Goal: Find contact information: Find contact information

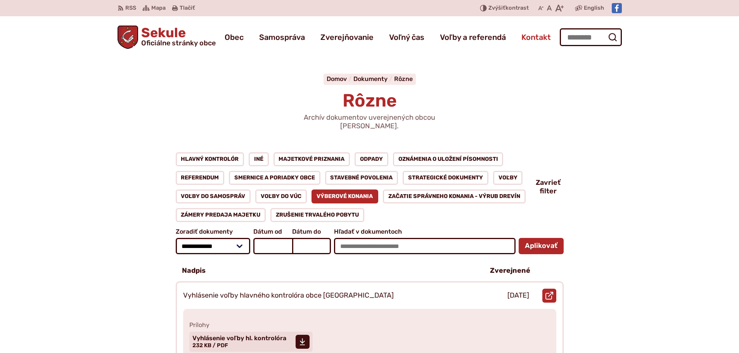
click at [539, 35] on span "Kontakt" at bounding box center [535, 37] width 29 height 22
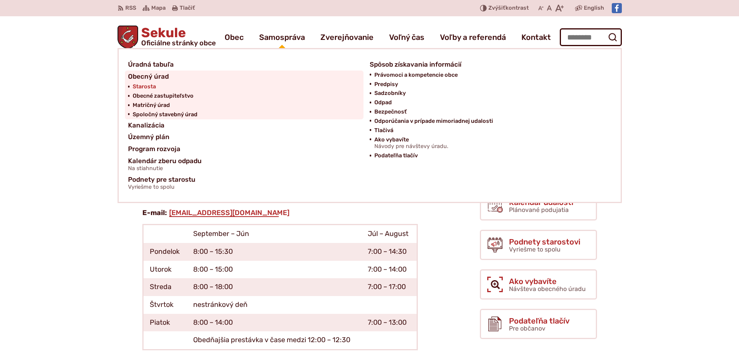
click at [149, 86] on span "Starosta" at bounding box center [144, 86] width 23 height 9
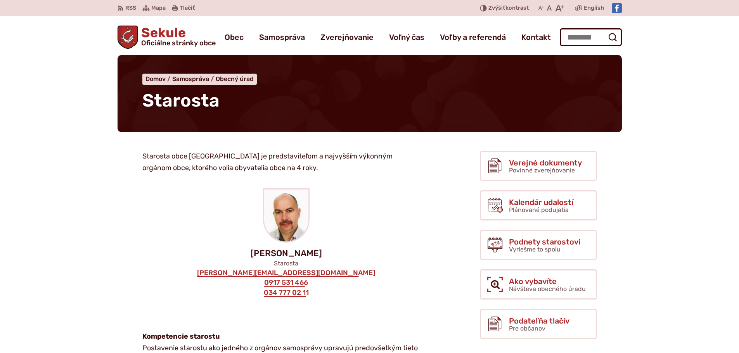
click at [158, 26] on span "Sekule Oficiálne stránky obce" at bounding box center [177, 36] width 78 height 20
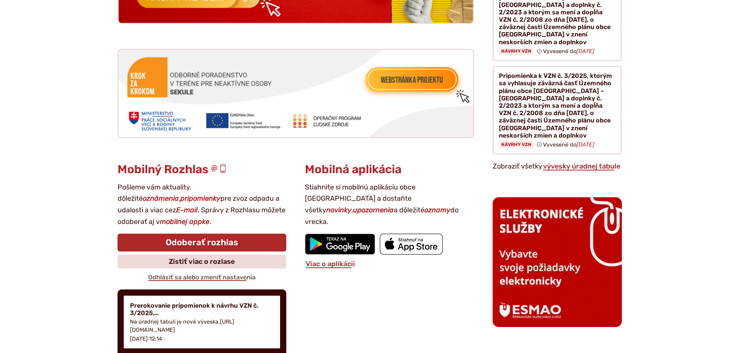
scroll to position [1086, 0]
